Goal: Navigation & Orientation: Go to known website

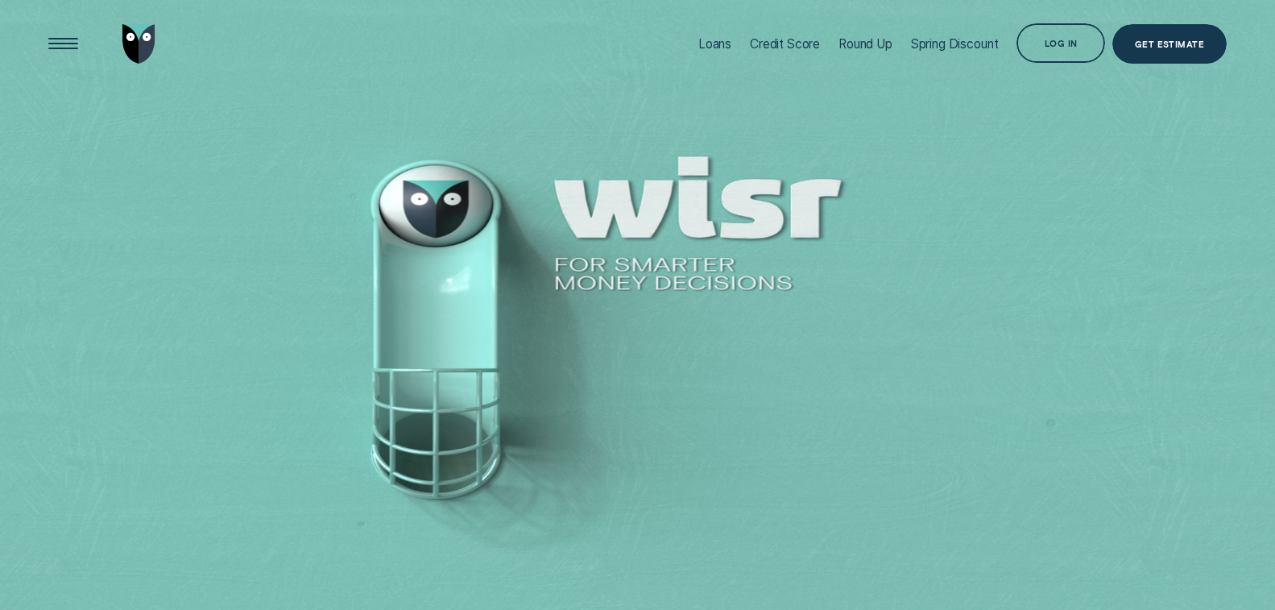
click at [1072, 150] on div at bounding box center [637, 305] width 1275 height 610
click at [1057, 28] on div "Log in" at bounding box center [1060, 42] width 89 height 39
click at [871, 138] on div at bounding box center [637, 305] width 1275 height 610
click at [1066, 42] on div "Log in" at bounding box center [1060, 45] width 33 height 8
click at [1041, 126] on div at bounding box center [637, 305] width 1275 height 610
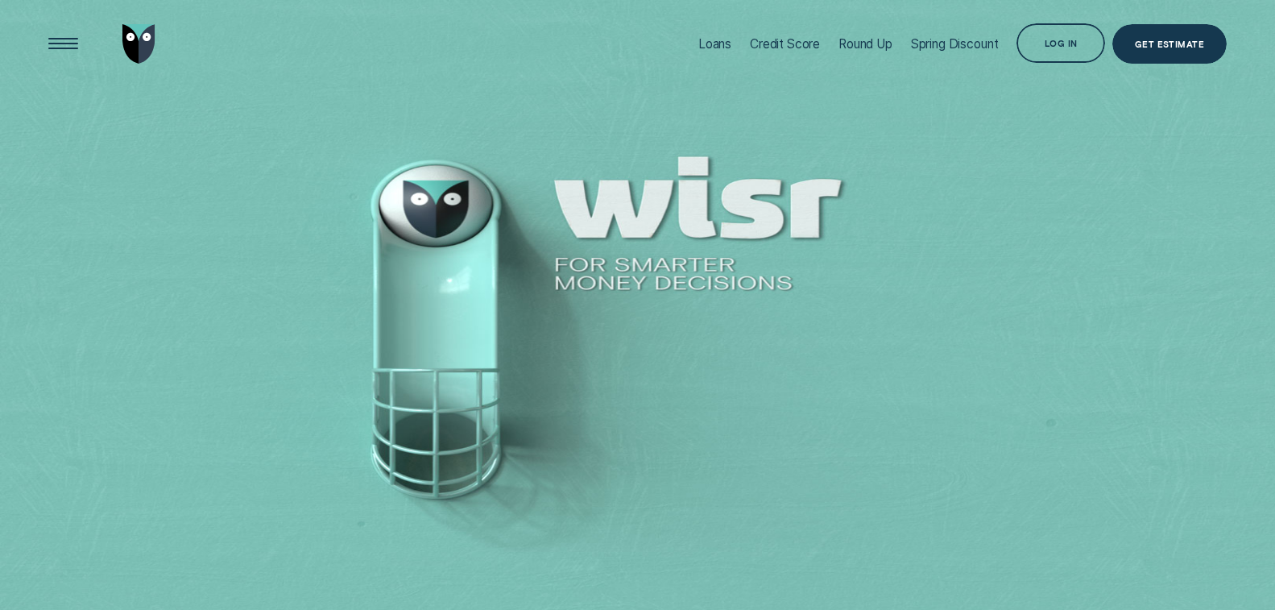
click at [1049, 48] on div "Log in" at bounding box center [1060, 45] width 33 height 8
